Goal: Answer question/provide support

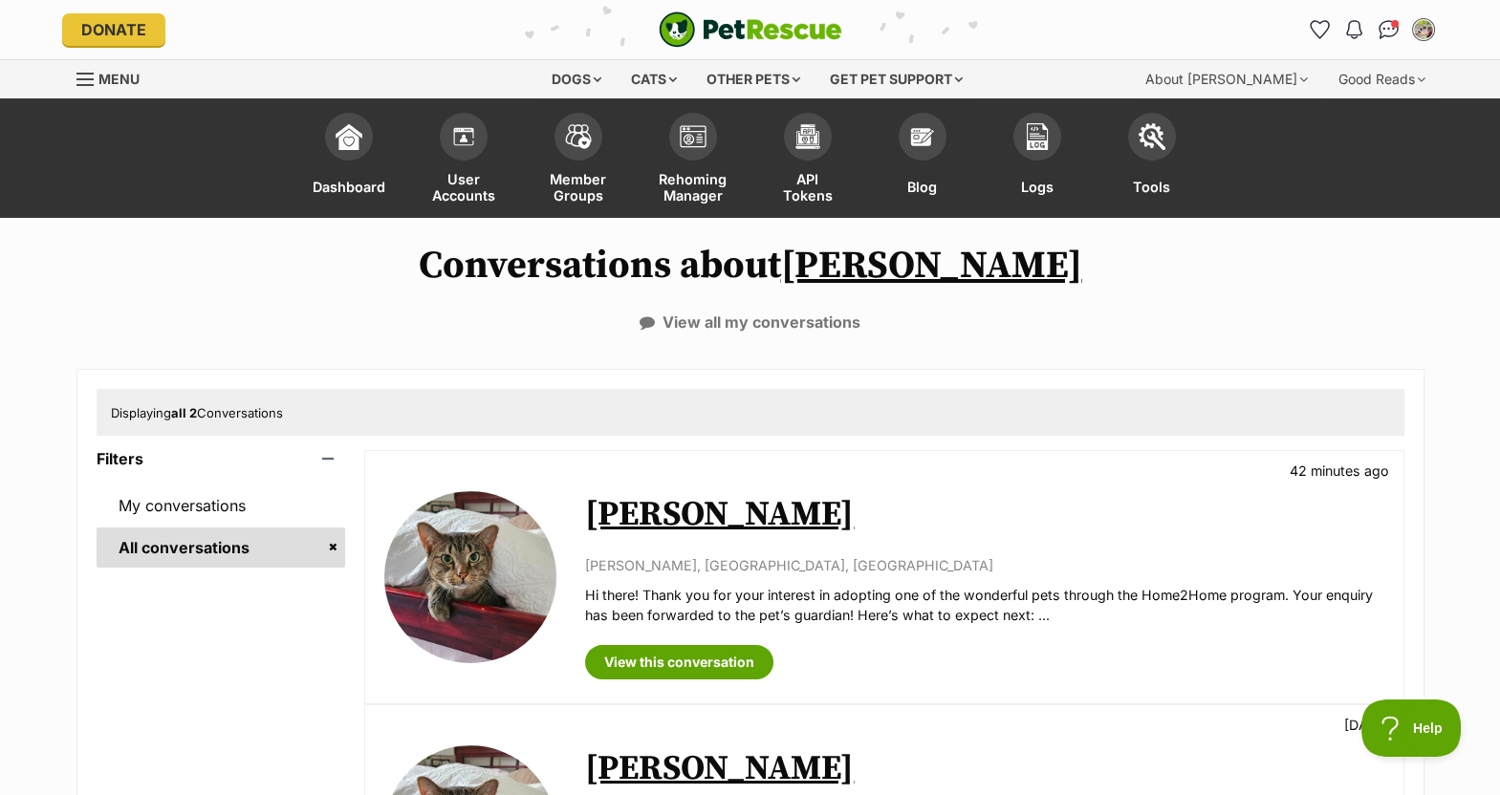
click at [982, 336] on div "Conversations about [PERSON_NAME] View all my conversations Displaying all 2 Co…" at bounding box center [750, 649] width 1500 height 810
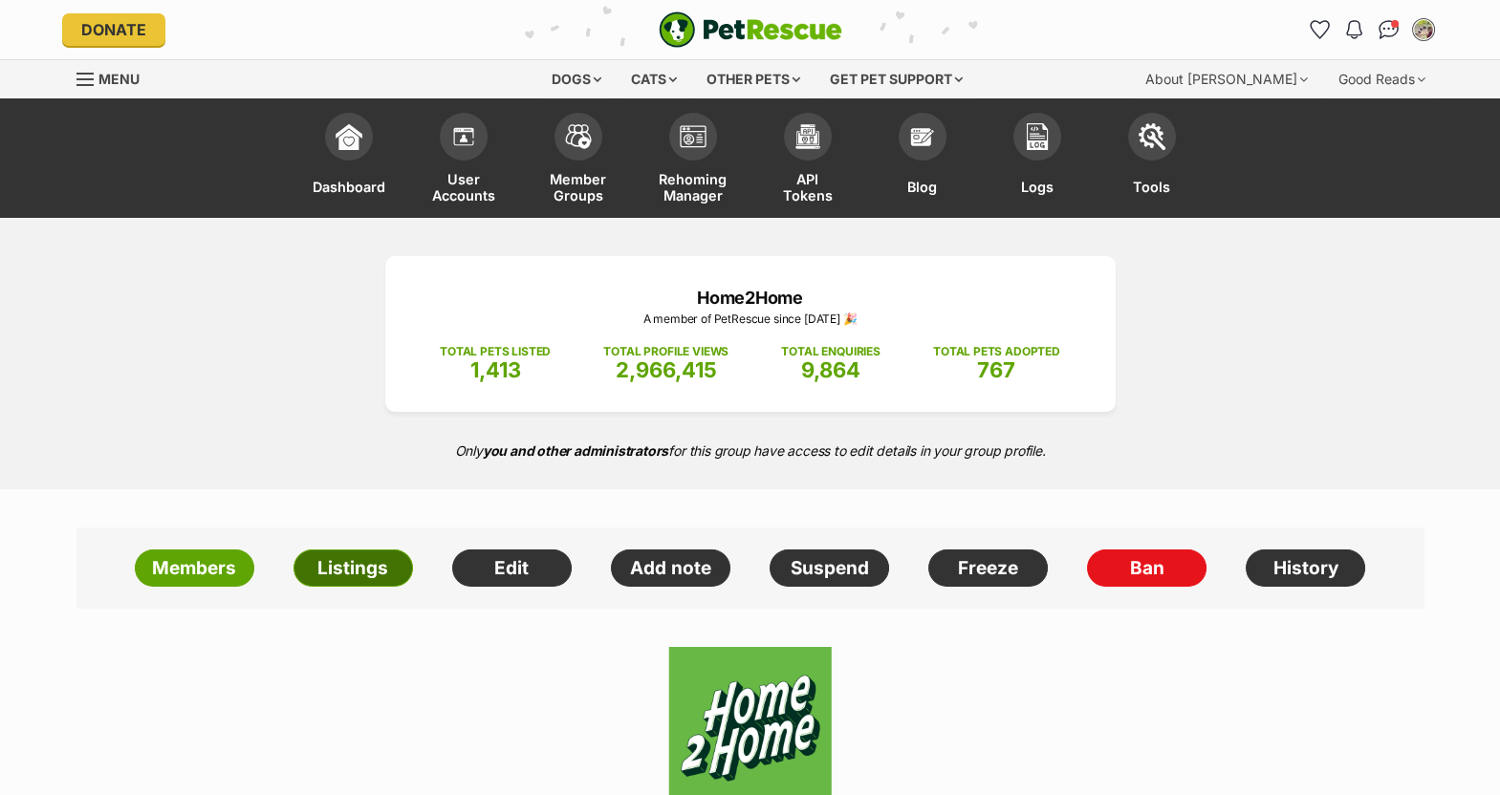
click at [358, 551] on link "Listings" at bounding box center [352, 569] width 119 height 38
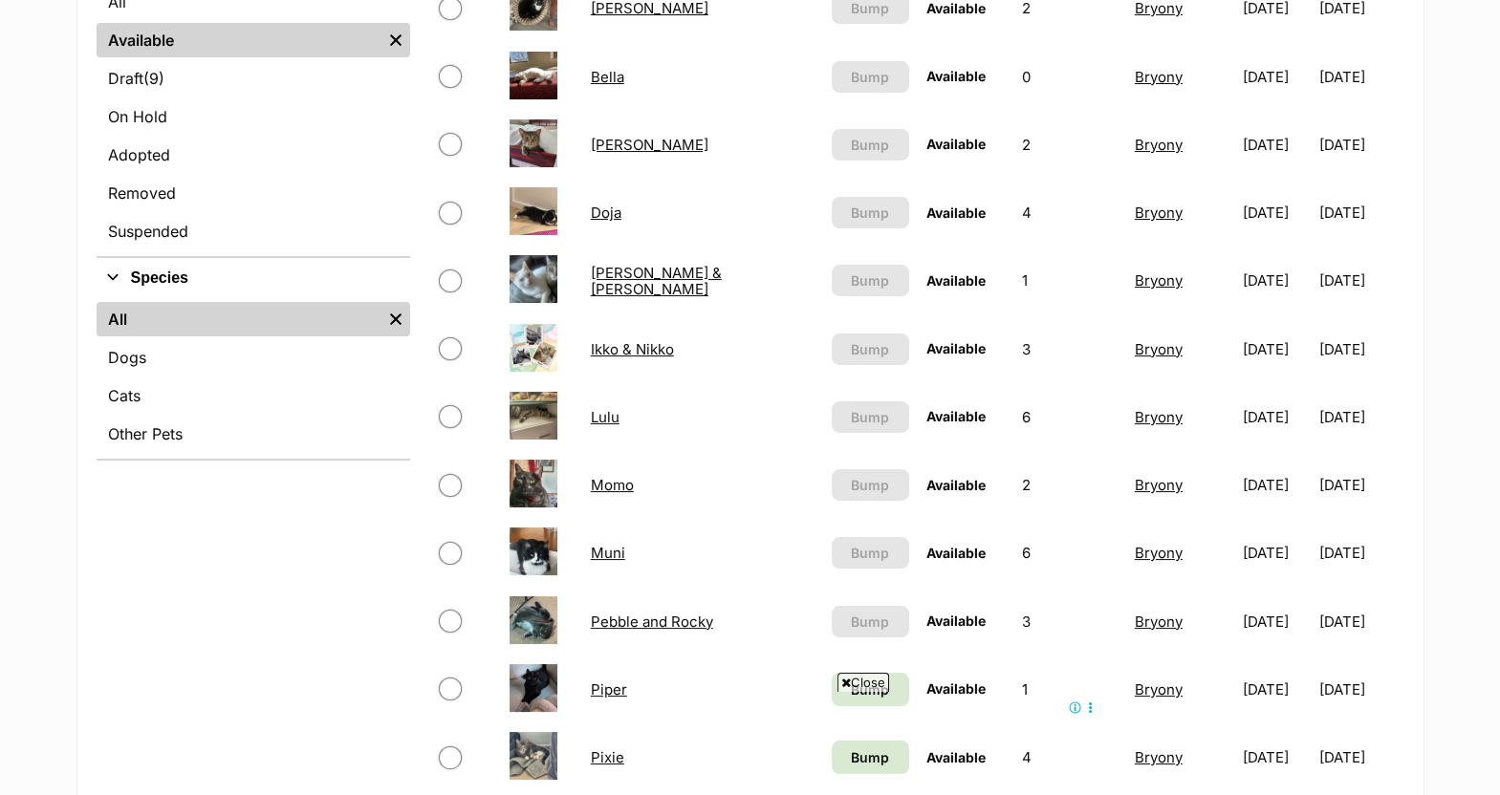
click at [690, 621] on link "Pebble and Rocky" at bounding box center [652, 622] width 122 height 18
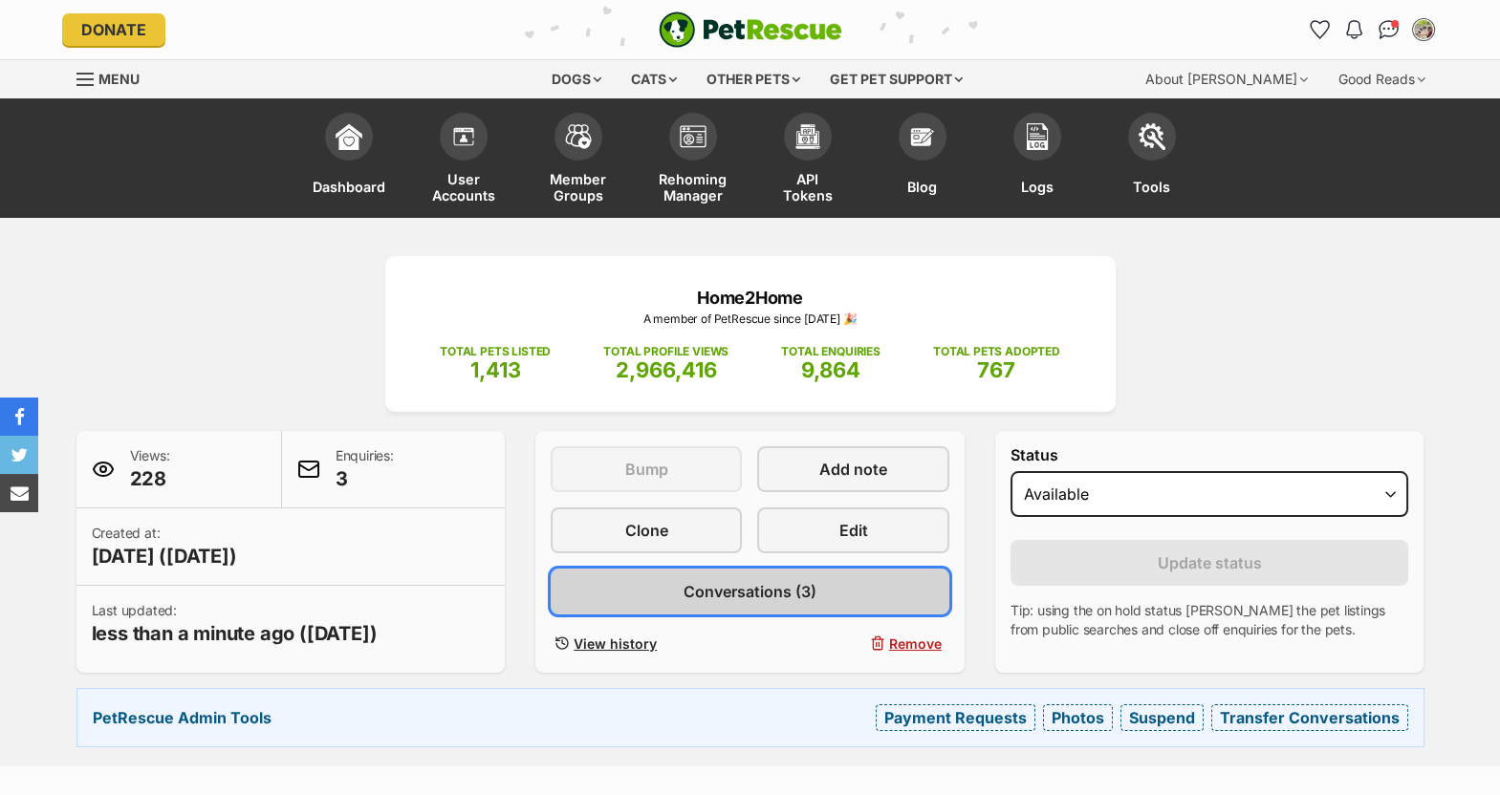
click at [761, 582] on span "Conversations (3)" at bounding box center [749, 591] width 133 height 23
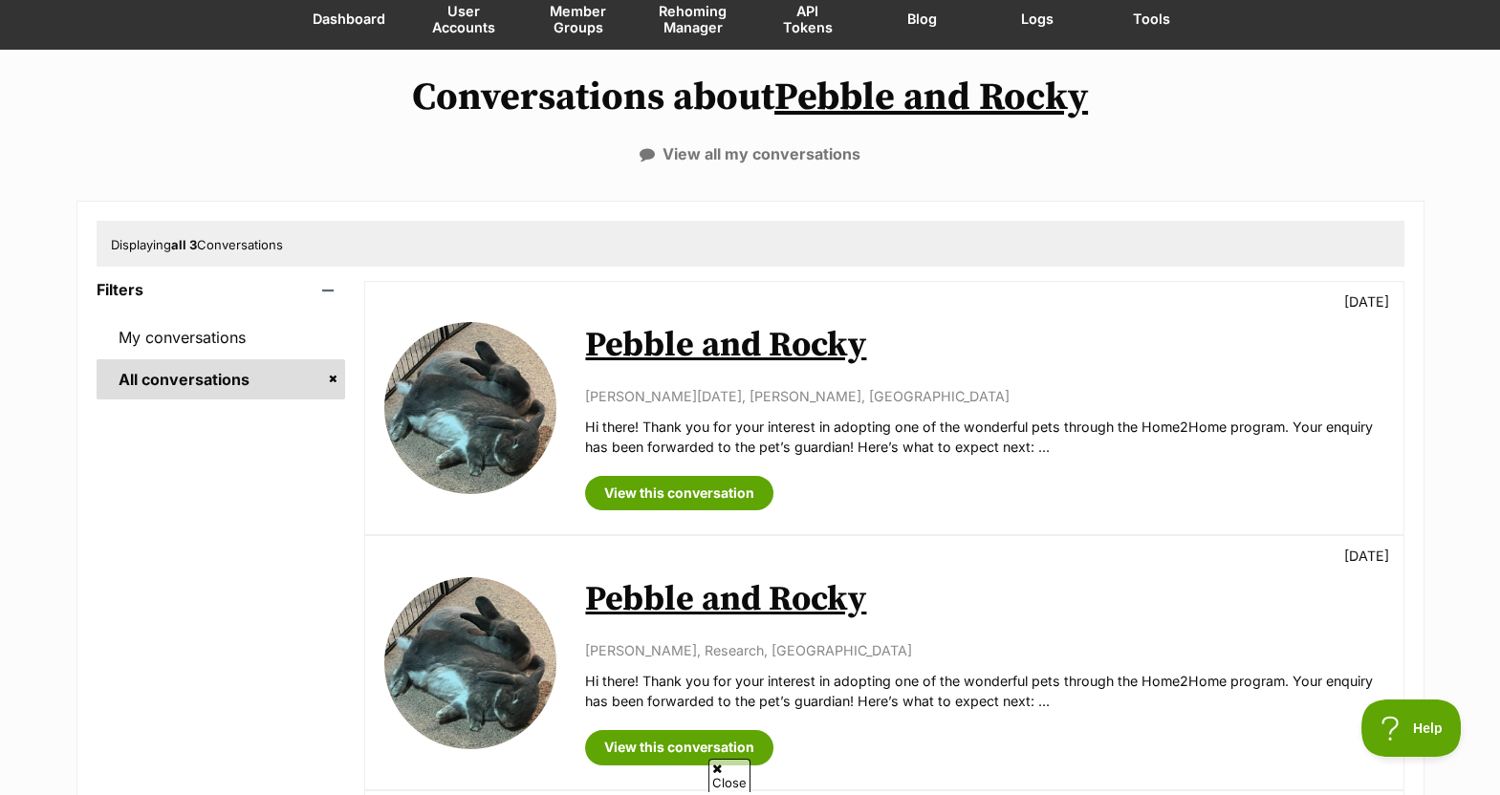
scroll to position [627, 0]
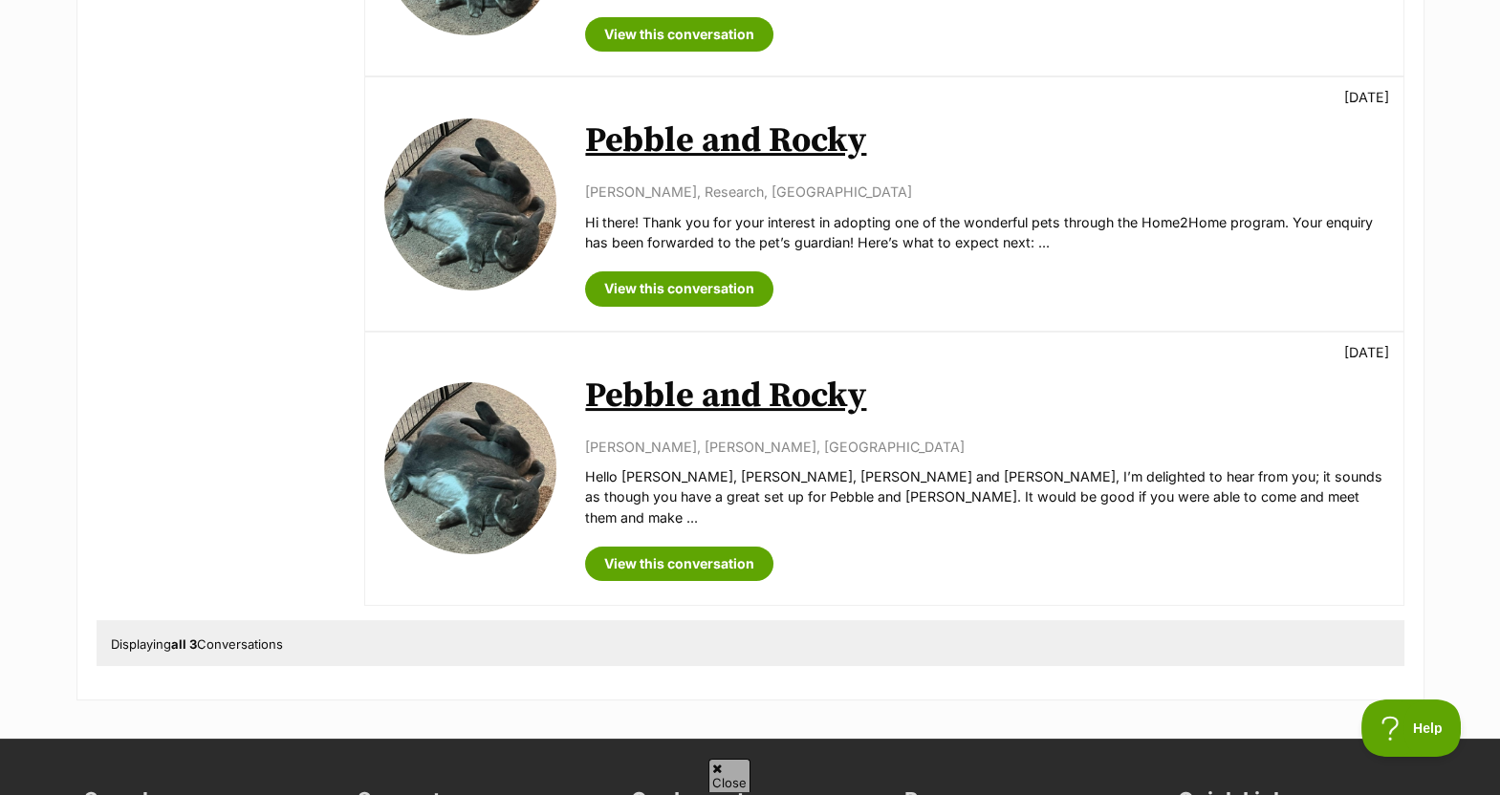
click at [674, 392] on link "Pebble and Rocky" at bounding box center [725, 396] width 281 height 43
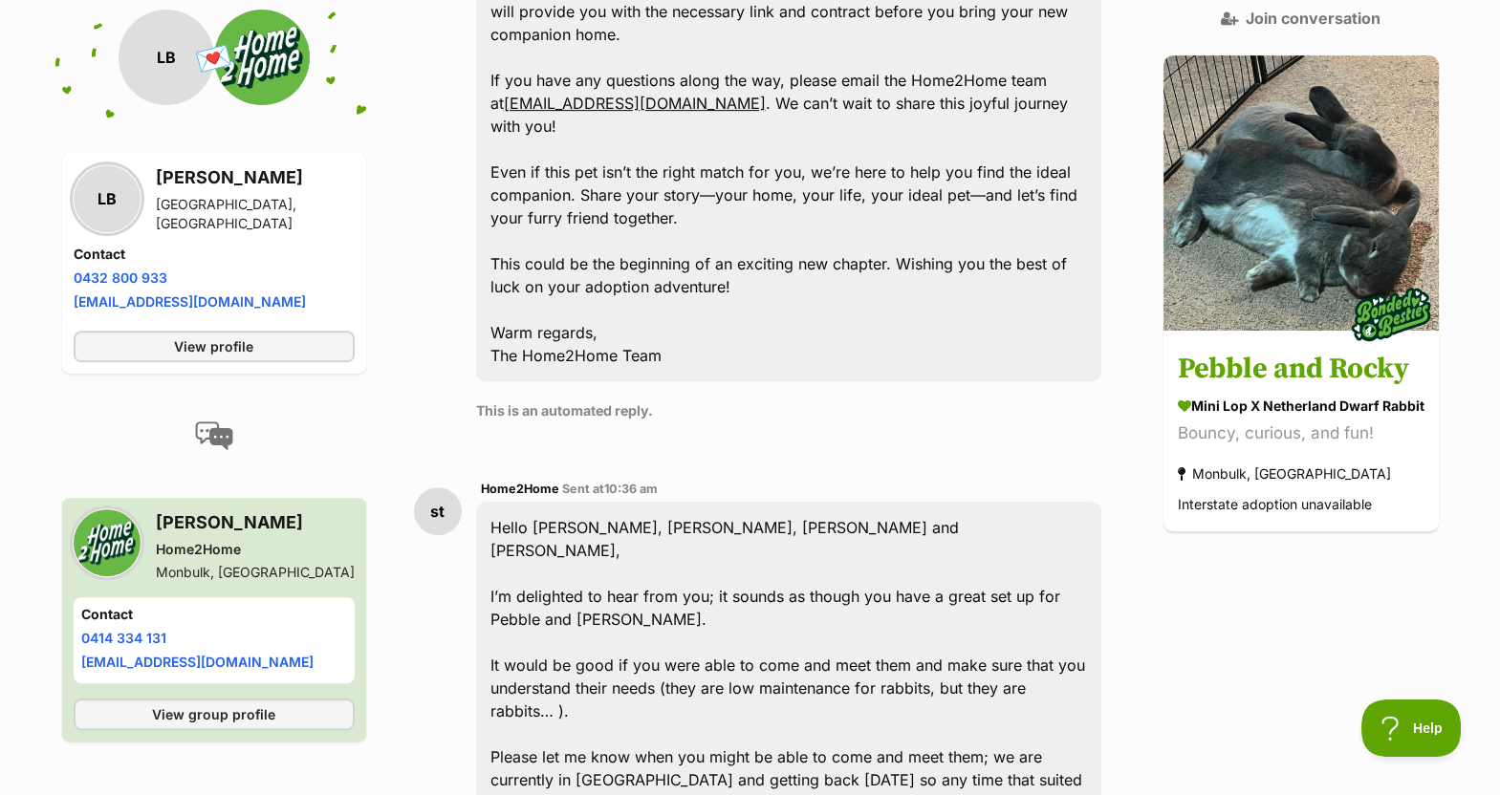
scroll to position [1507, 0]
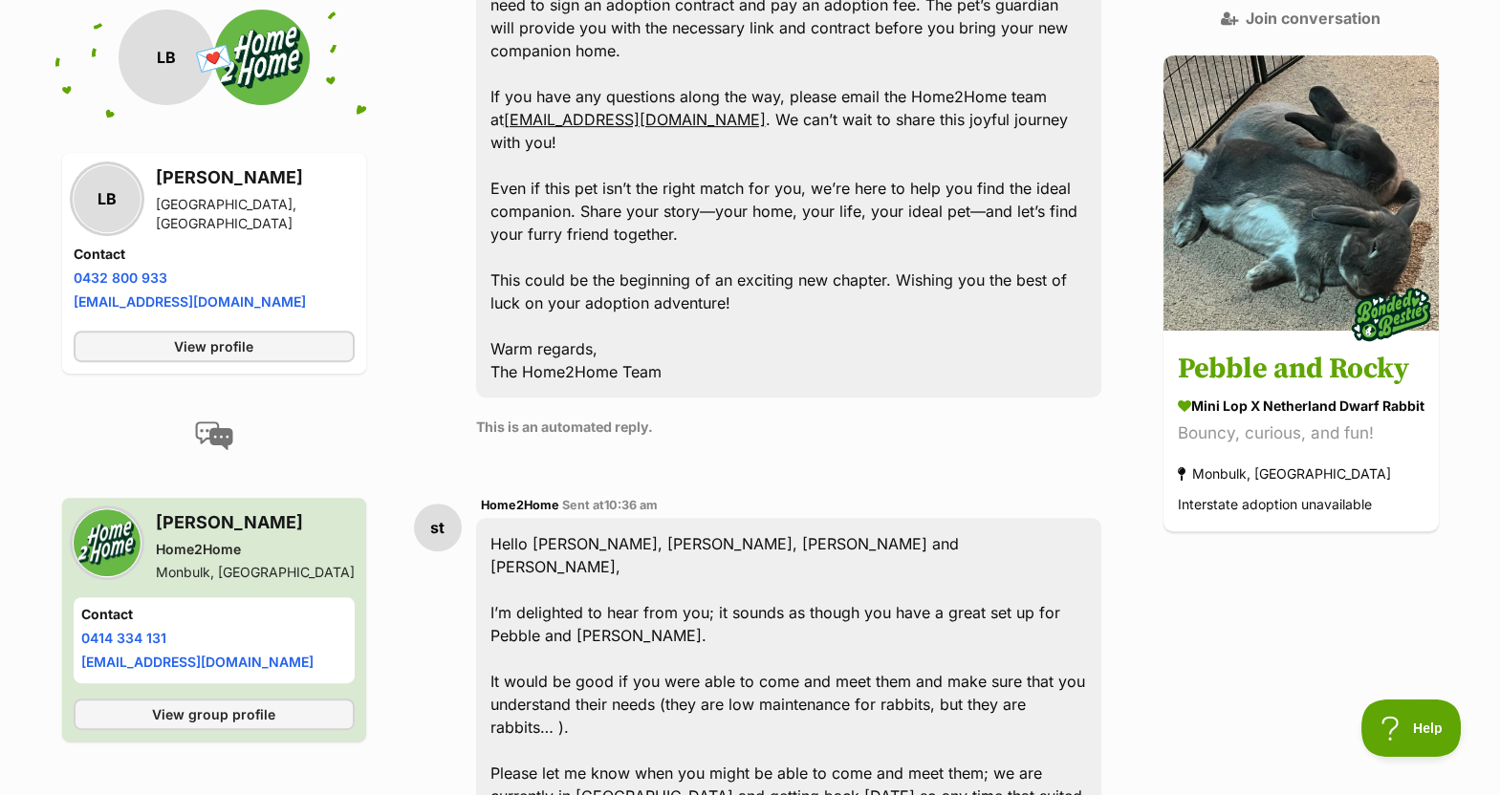
click at [184, 235] on div "LB [PERSON_NAME] [GEOGRAPHIC_DATA], [GEOGRAPHIC_DATA] Contact Phone number Phon…" at bounding box center [214, 239] width 281 height 151
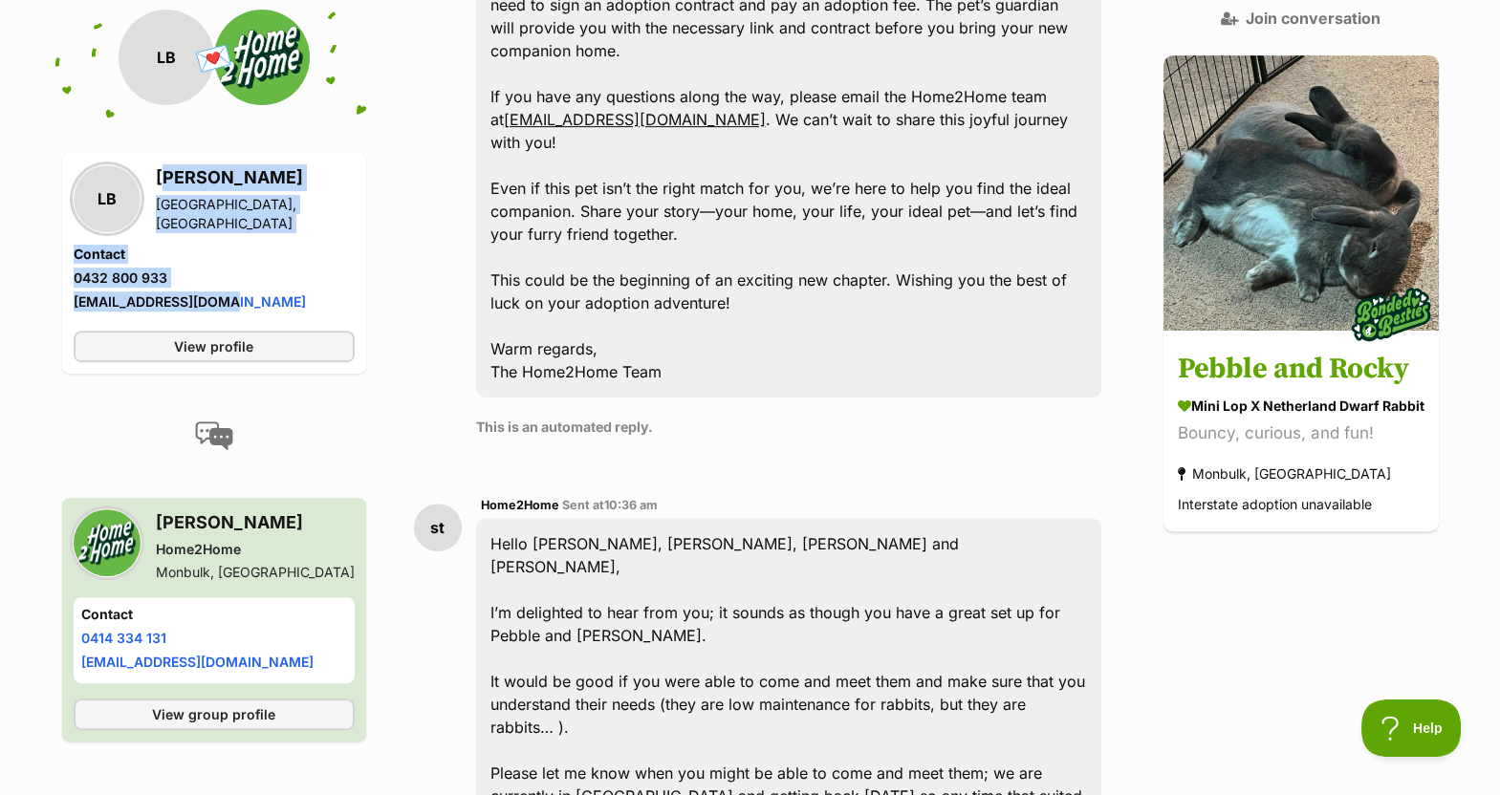
drag, startPoint x: 156, startPoint y: 183, endPoint x: 273, endPoint y: 297, distance: 164.3
click at [273, 297] on div "LB [PERSON_NAME] [GEOGRAPHIC_DATA], [GEOGRAPHIC_DATA] Contact Phone number Phon…" at bounding box center [214, 239] width 281 height 151
copy div "[PERSON_NAME][GEOGRAPHIC_DATA] Contact Phone number Phone number [PHONE_NUMBER]…"
